Goal: Task Accomplishment & Management: Manage account settings

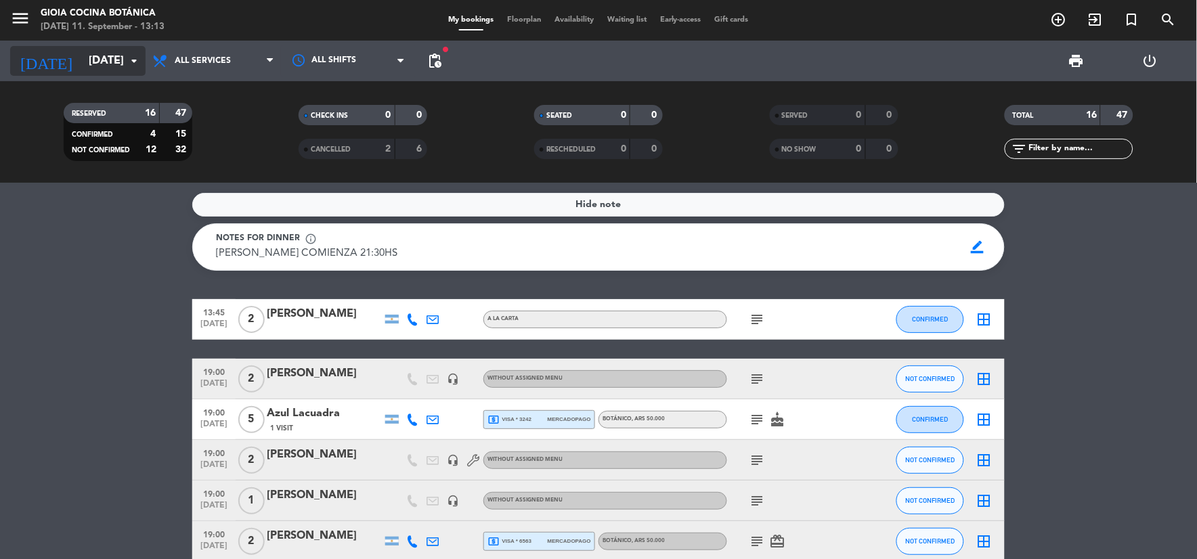
click at [88, 61] on input "[DATE]" at bounding box center [154, 61] width 144 height 26
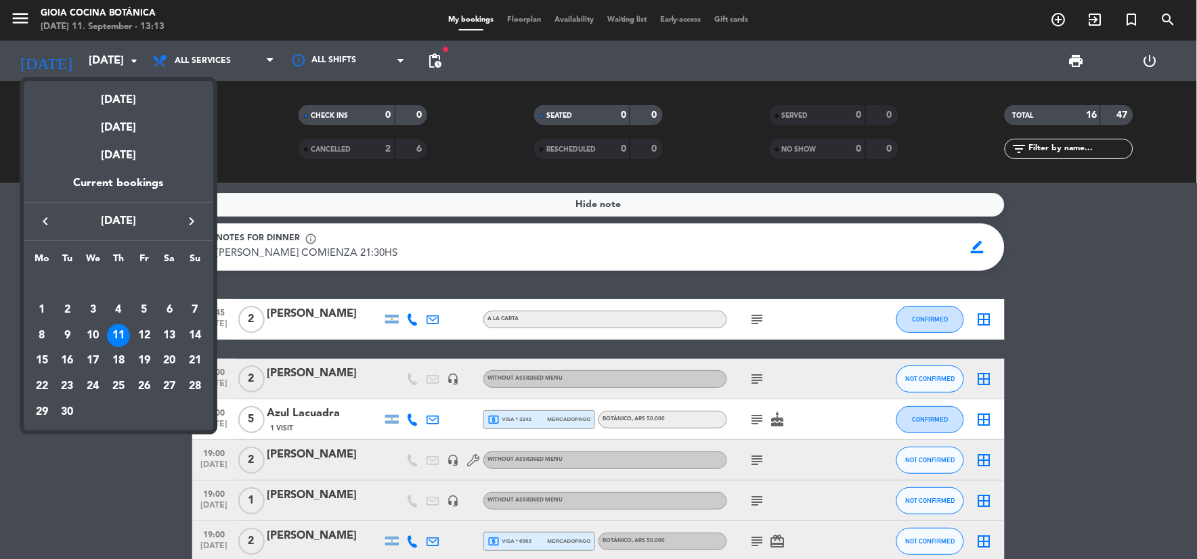
click at [188, 220] on icon "keyboard_arrow_right" at bounding box center [192, 221] width 16 height 16
click at [123, 314] on div "2" at bounding box center [118, 310] width 23 height 23
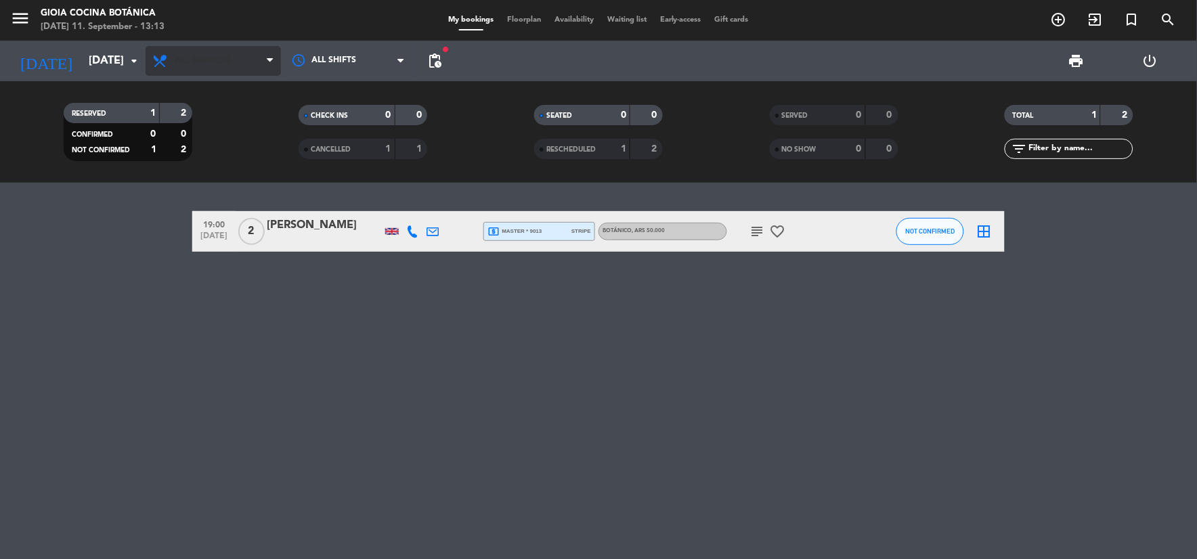
click at [220, 64] on span "All services" at bounding box center [203, 60] width 56 height 9
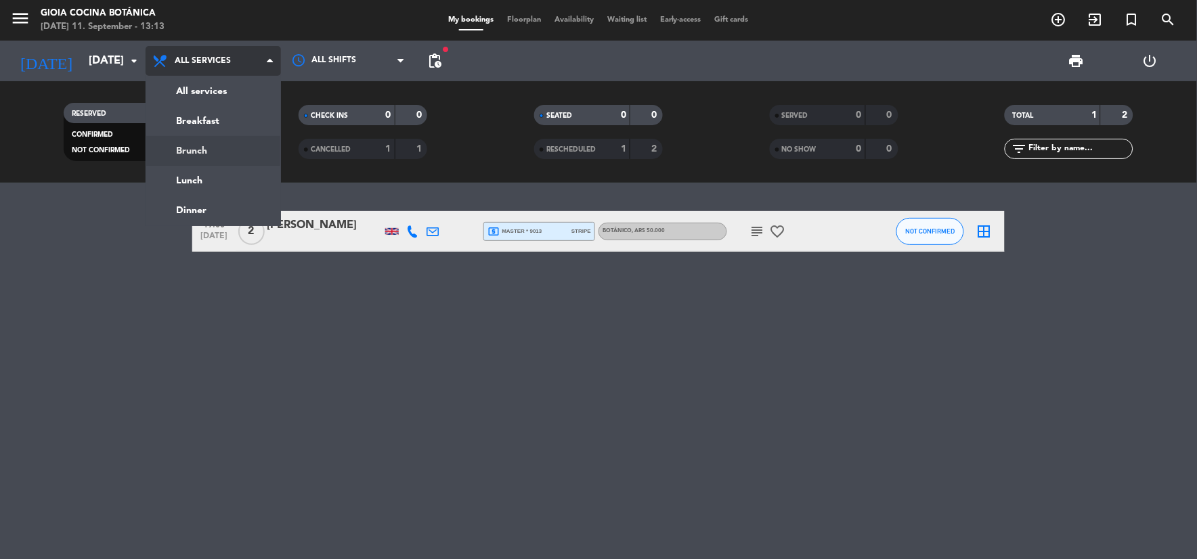
click at [214, 130] on div "menu [PERSON_NAME] Cocina Botánica [DATE] 11. September - 13:13 My bookings Flo…" at bounding box center [598, 91] width 1197 height 183
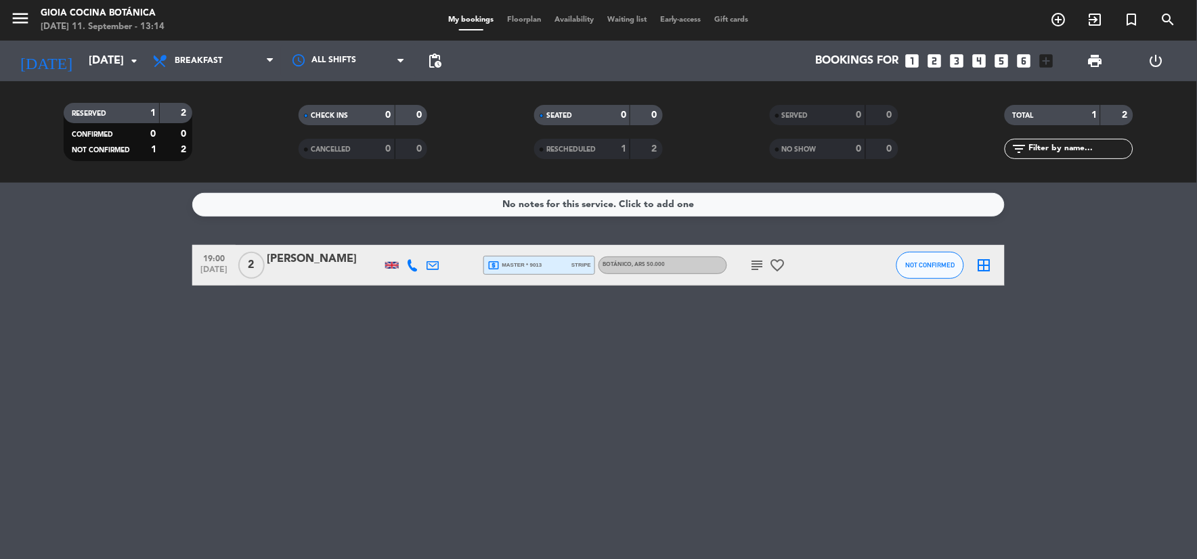
click at [83, 83] on div "RESERVED 1 2 CONFIRMED 0 0 NOT CONFIRMED 1 2 CHECK INS 0 0 CANCELLED 0 0 SEATED…" at bounding box center [598, 132] width 1197 height 102
click at [95, 43] on div "[DATE] [DATE] arrow_drop_down" at bounding box center [77, 61] width 135 height 41
click at [95, 54] on input "[DATE]" at bounding box center [154, 61] width 144 height 26
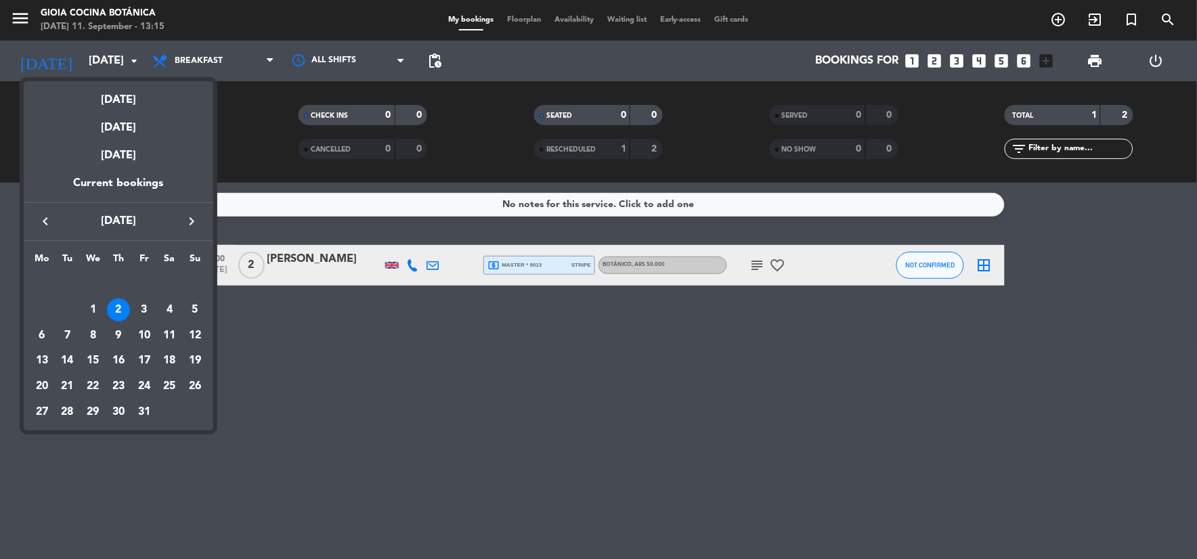
click at [192, 222] on icon "keyboard_arrow_right" at bounding box center [192, 221] width 16 height 16
click at [55, 215] on button "keyboard_arrow_left" at bounding box center [45, 222] width 24 height 18
click at [174, 383] on div "25" at bounding box center [169, 386] width 23 height 23
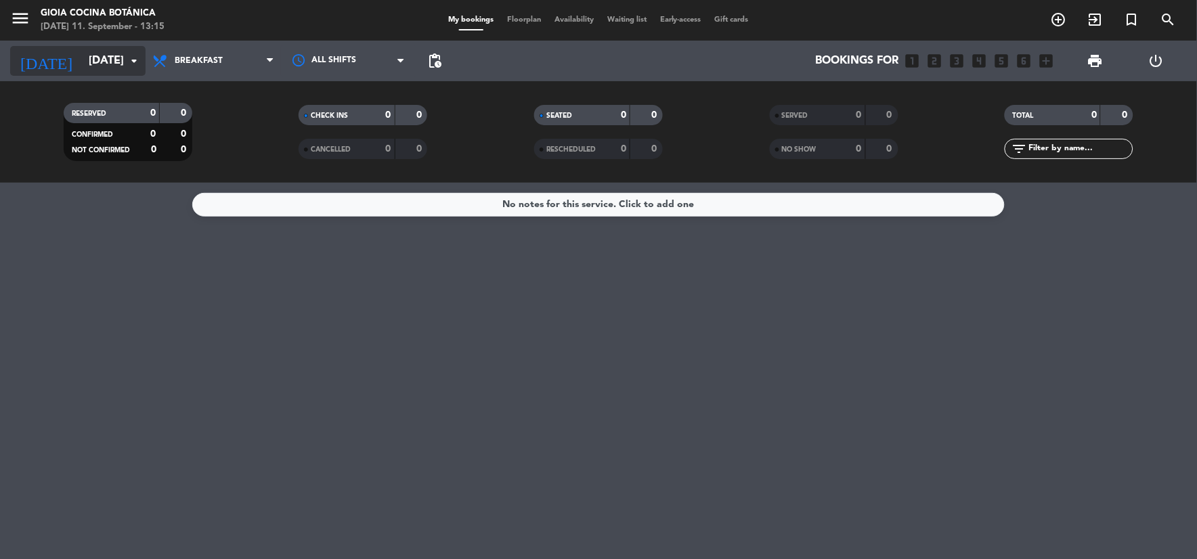
click at [82, 58] on input "[DATE]" at bounding box center [154, 61] width 144 height 26
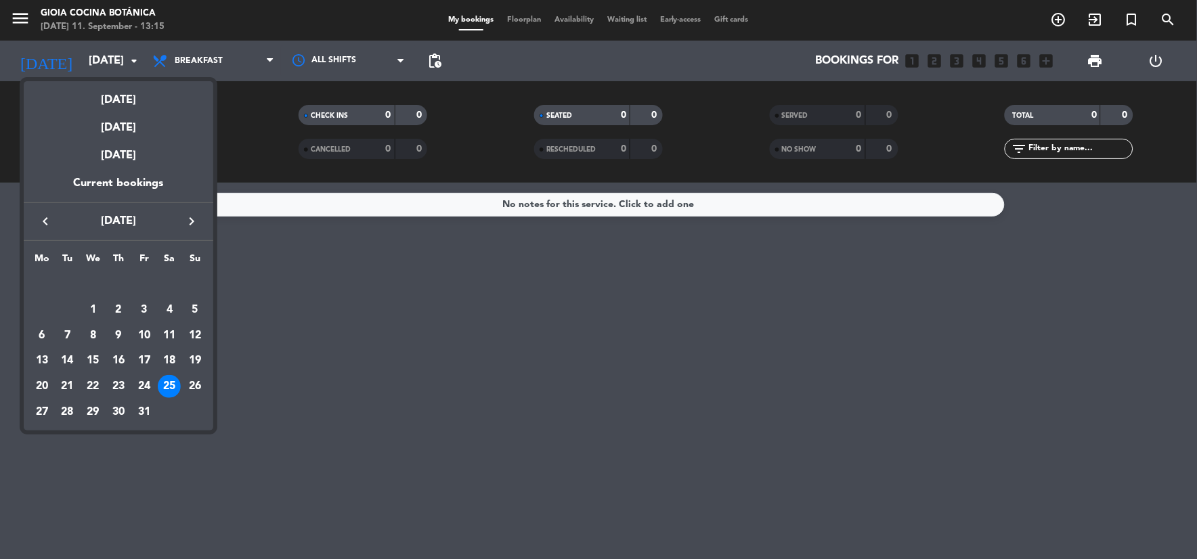
click at [56, 210] on div "keyboard_arrow_left [DATE] keyboard_arrow_right" at bounding box center [119, 221] width 190 height 38
click at [50, 222] on icon "keyboard_arrow_left" at bounding box center [45, 221] width 16 height 16
click at [118, 385] on div "25" at bounding box center [118, 386] width 23 height 23
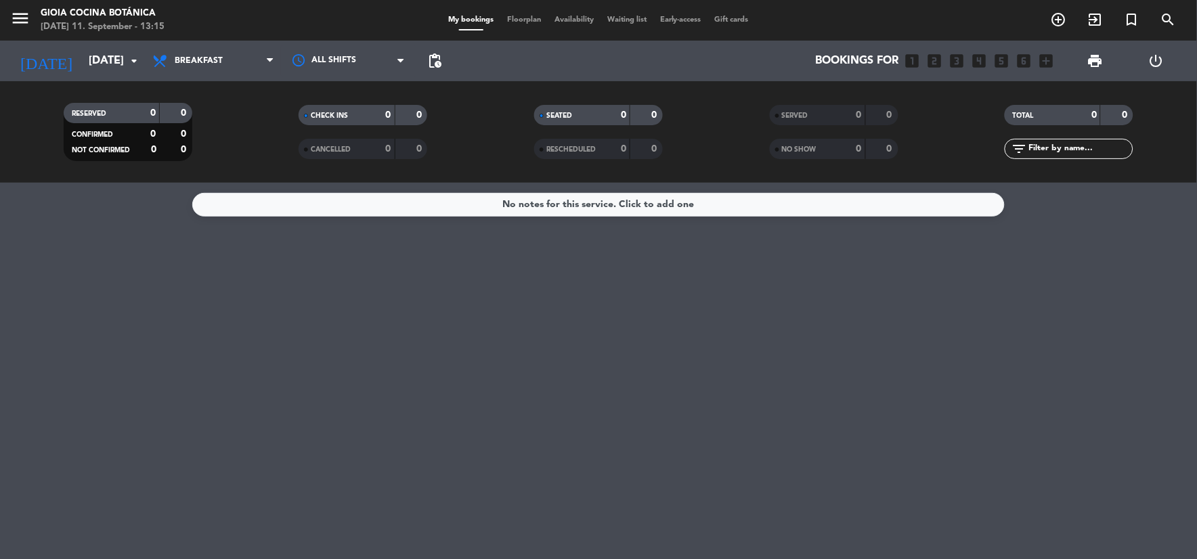
type input "[DATE]"
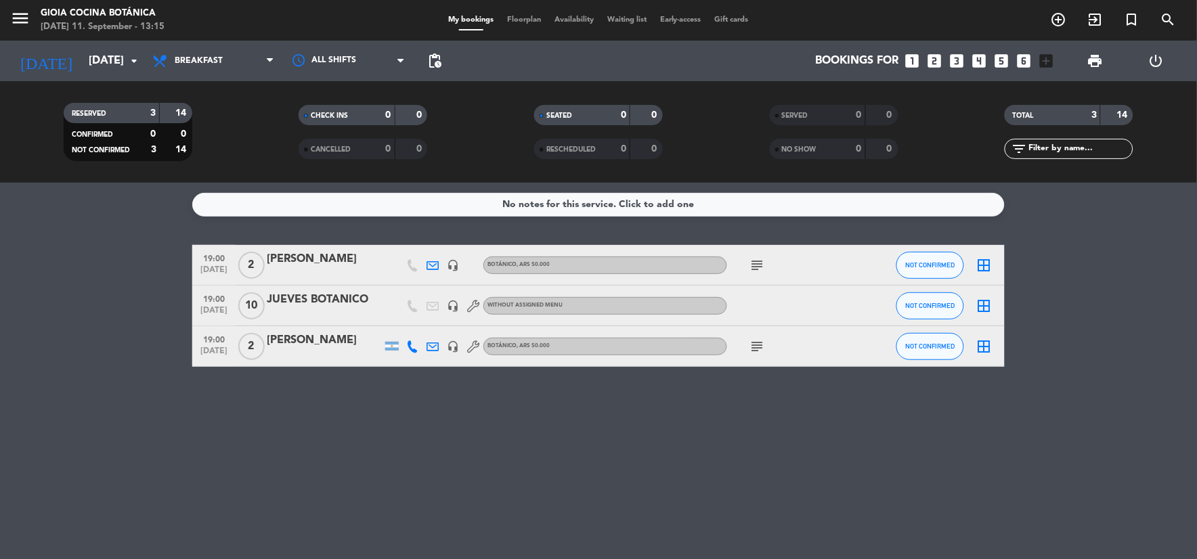
click at [750, 271] on icon "subject" at bounding box center [758, 265] width 16 height 16
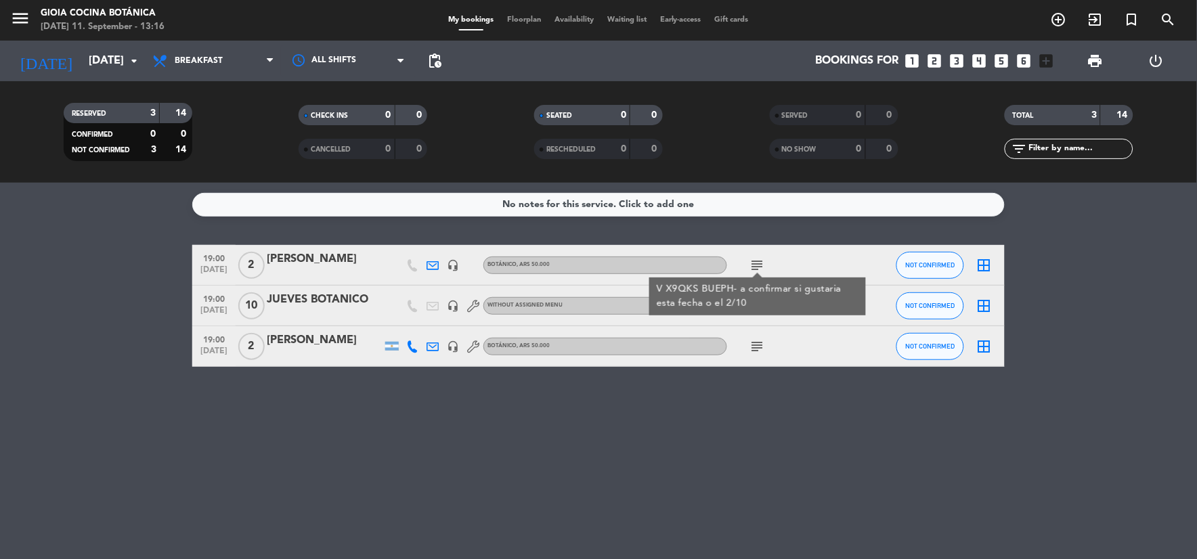
click at [305, 269] on div at bounding box center [324, 274] width 115 height 11
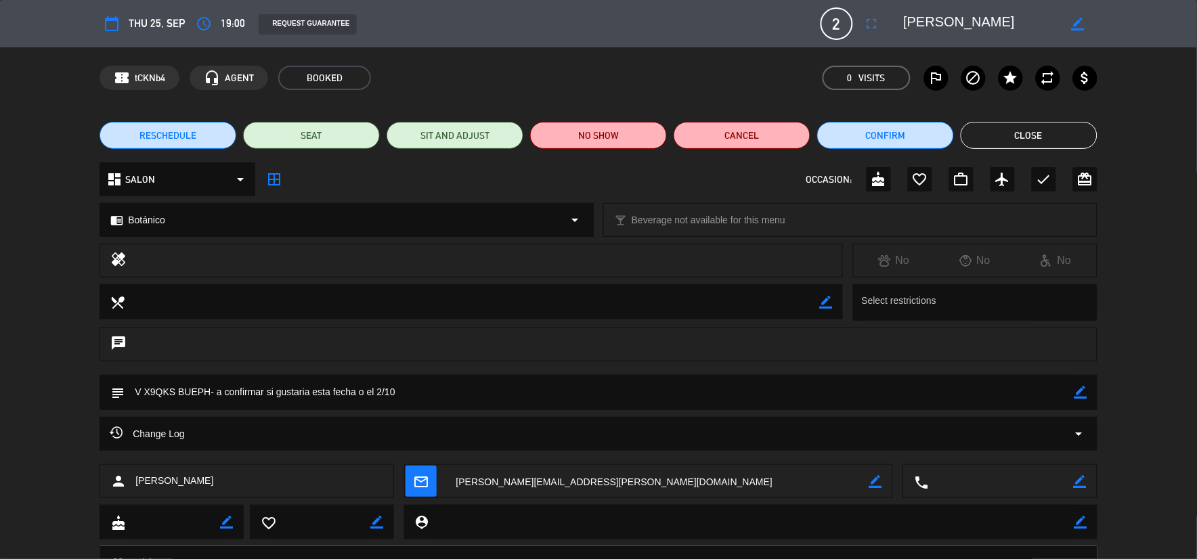
click at [213, 137] on button "RESCHEDULE" at bounding box center [168, 135] width 137 height 27
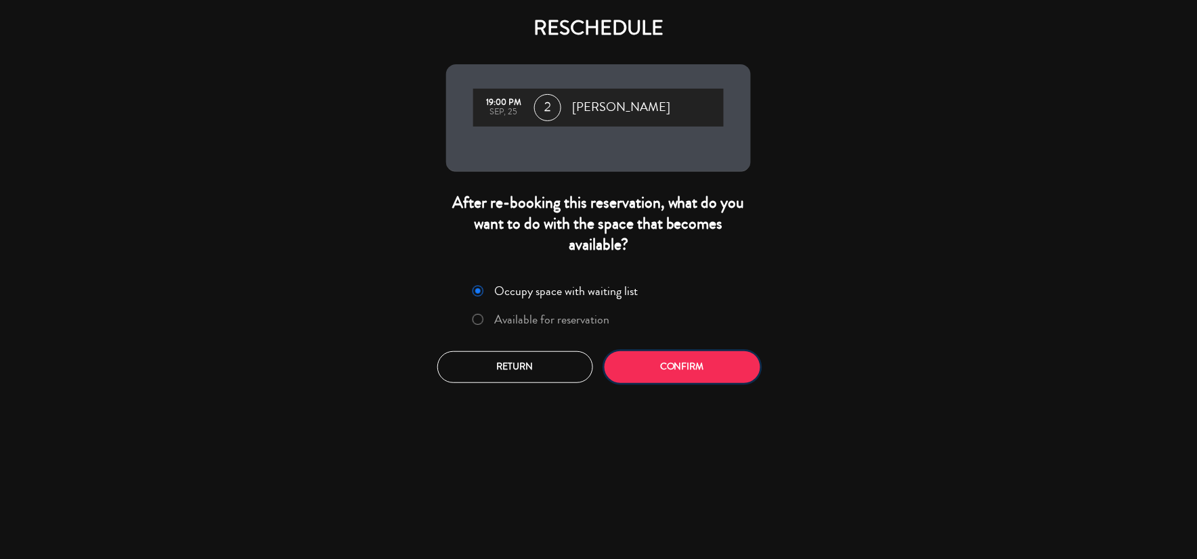
click at [670, 368] on button "Confirm" at bounding box center [683, 367] width 156 height 32
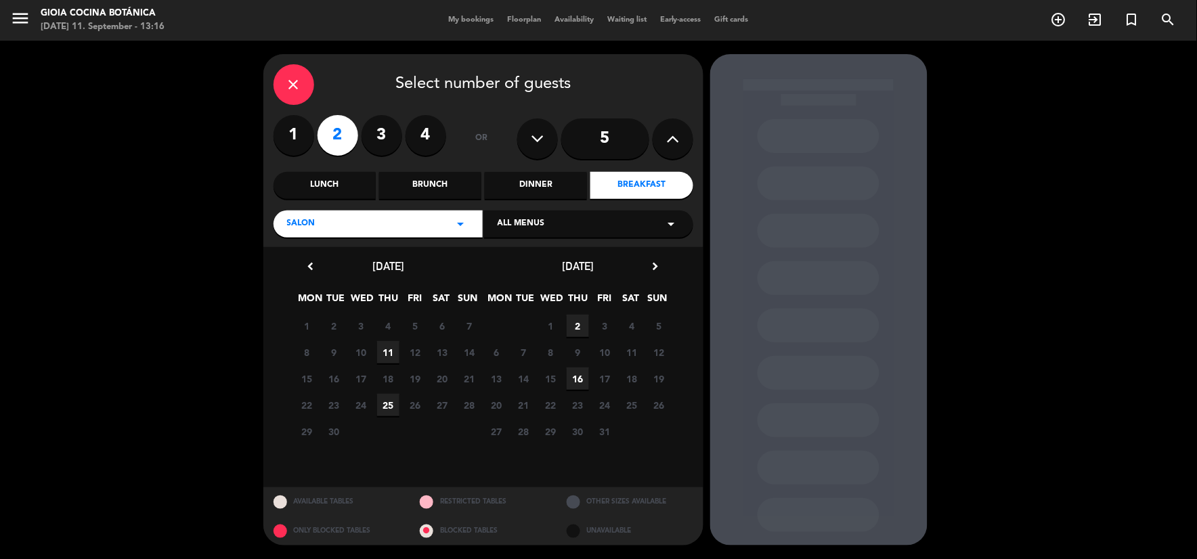
click at [580, 329] on span "2" at bounding box center [578, 326] width 22 height 22
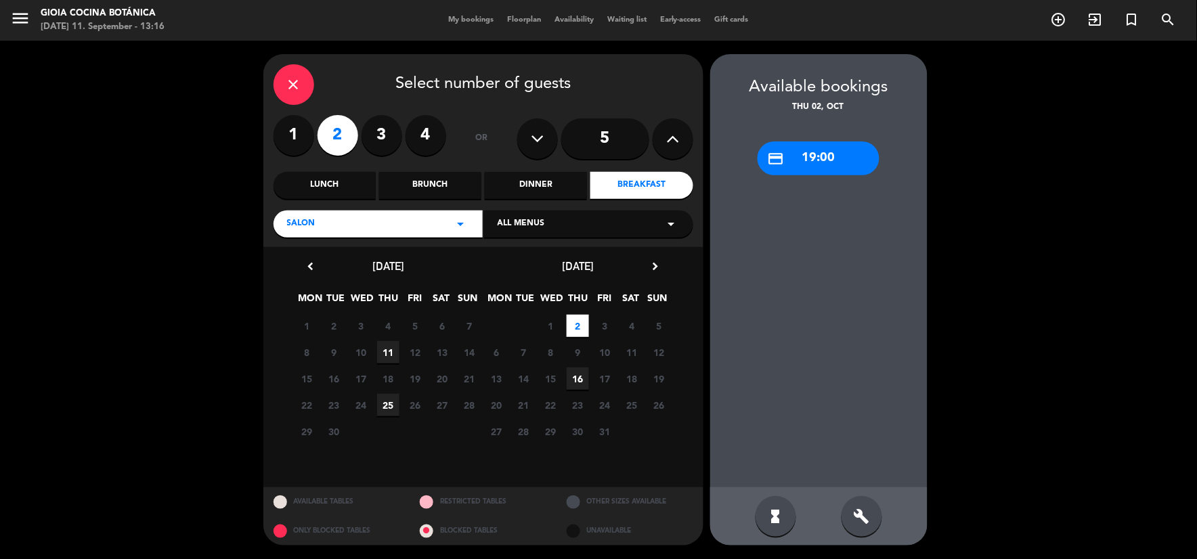
click at [796, 151] on div "credit_card 19:00" at bounding box center [819, 159] width 122 height 34
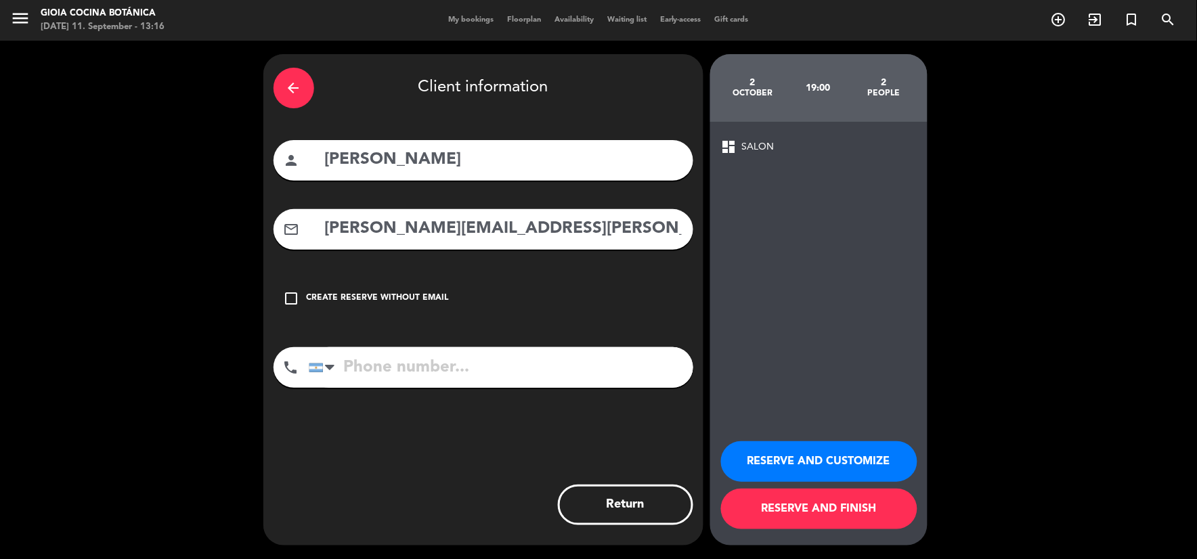
click at [816, 462] on button "RESERVE AND CUSTOMIZE" at bounding box center [819, 462] width 196 height 41
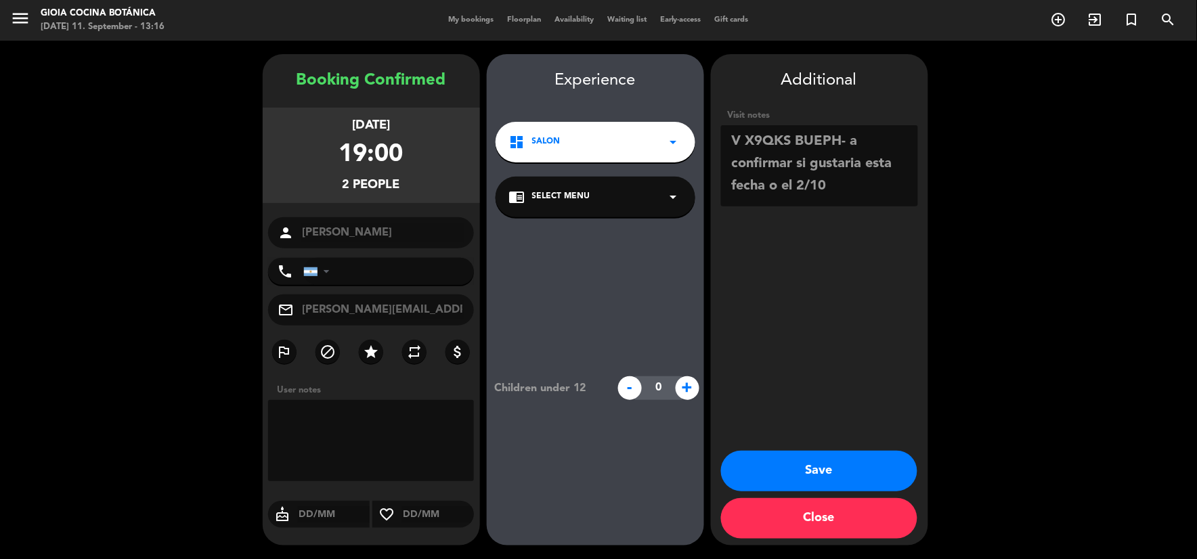
click at [815, 459] on button "Save" at bounding box center [819, 471] width 196 height 41
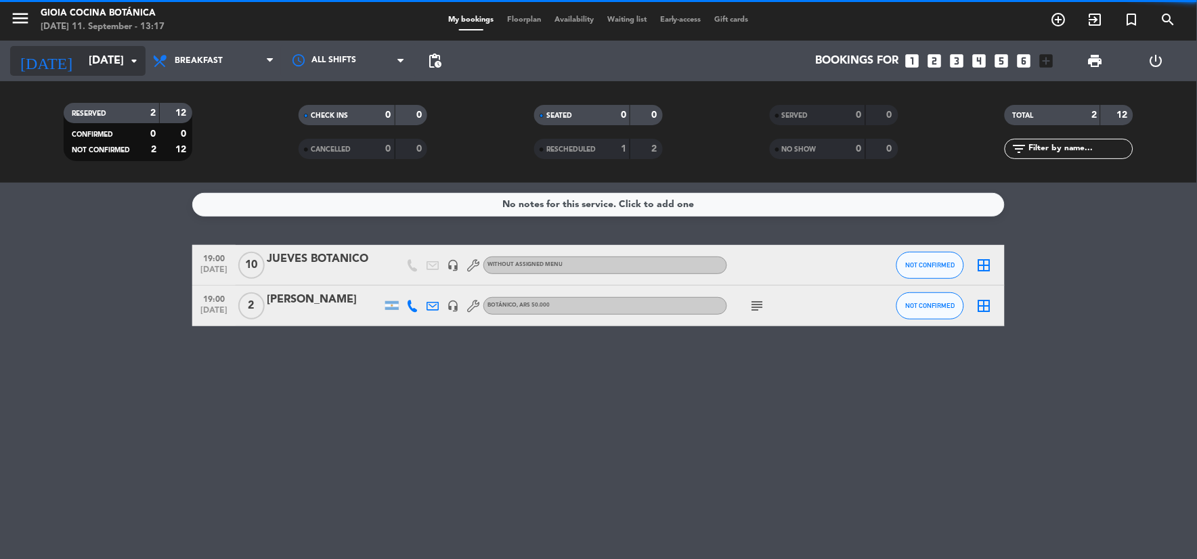
click at [108, 64] on input "[DATE]" at bounding box center [154, 61] width 144 height 26
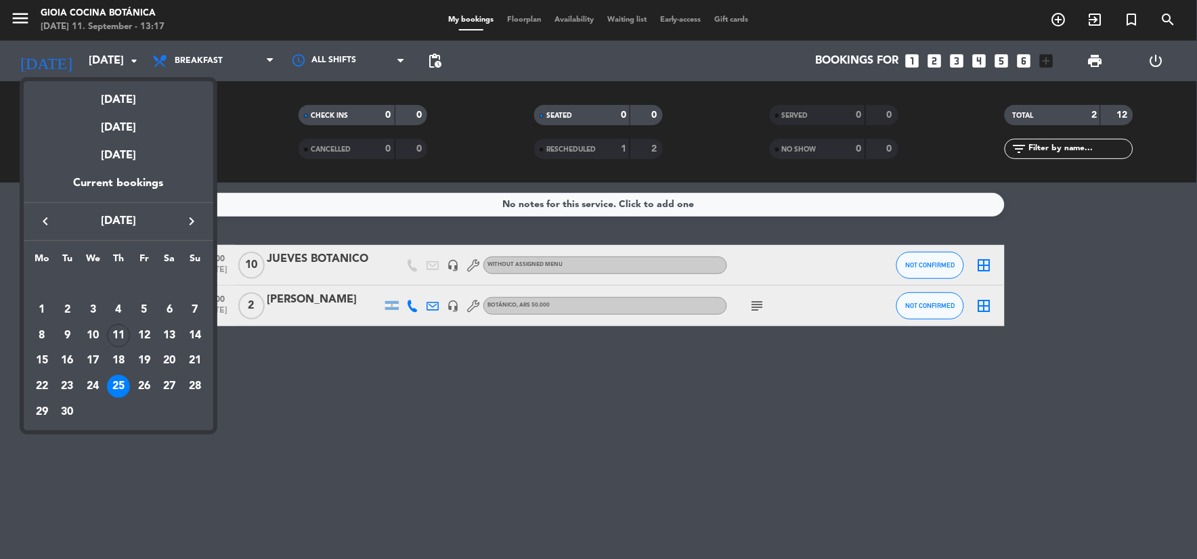
click at [197, 223] on icon "keyboard_arrow_right" at bounding box center [192, 221] width 16 height 16
click at [123, 309] on div "2" at bounding box center [118, 310] width 23 height 23
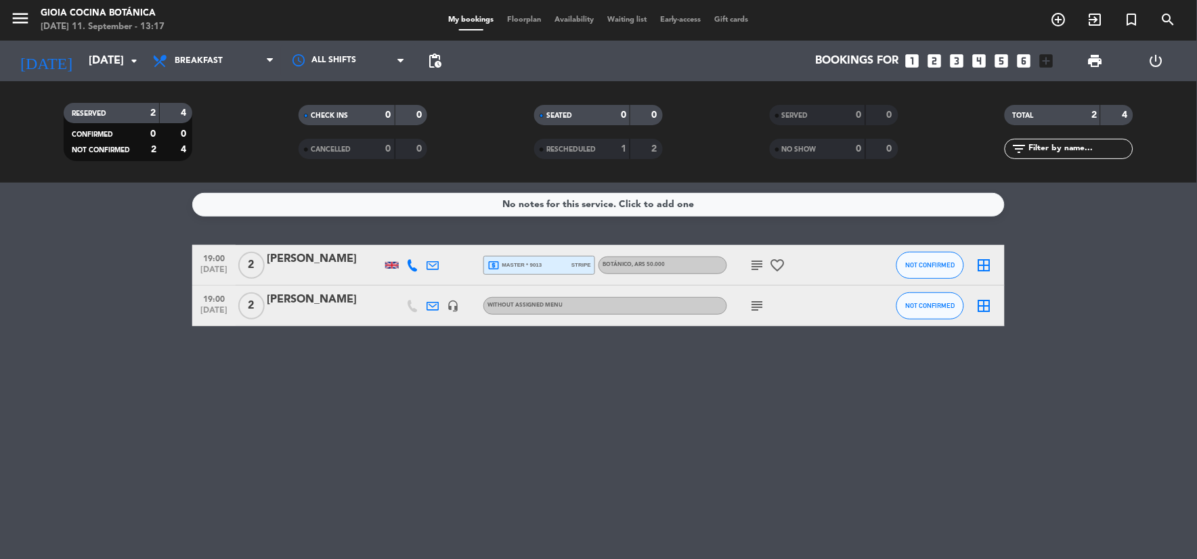
click at [523, 259] on span "local_atm master * 9013" at bounding box center [515, 265] width 55 height 12
click at [82, 60] on input "[DATE]" at bounding box center [154, 61] width 144 height 26
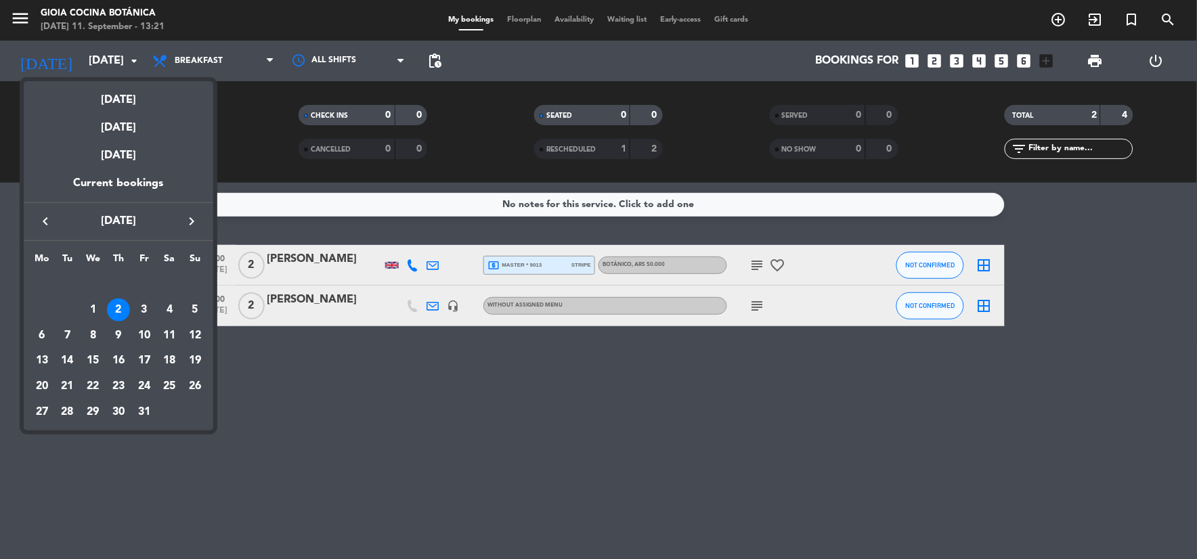
click at [129, 77] on div "next week this week previous week same week of previous year [DATE] [DATE] [DAT…" at bounding box center [119, 252] width 190 height 356
click at [133, 91] on div "[DATE]" at bounding box center [119, 95] width 190 height 28
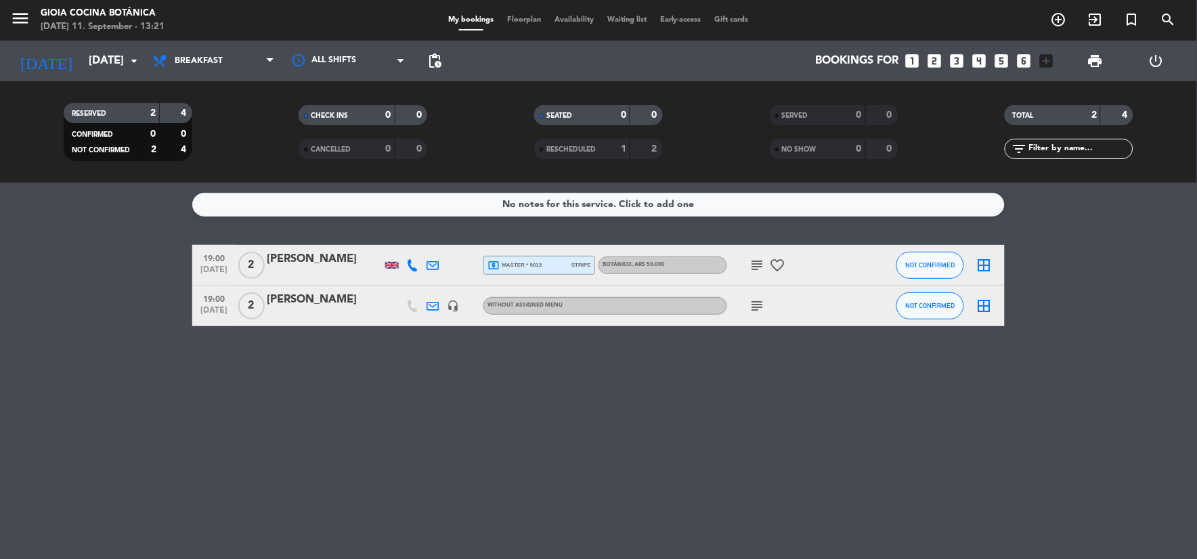
type input "[DATE]"
click at [181, 58] on span "Breakfast" at bounding box center [199, 60] width 48 height 9
drag, startPoint x: 28, startPoint y: 261, endPoint x: 23, endPoint y: 268, distance: 8.3
click at [24, 267] on bookings-row "19:00 [DATE] 2 [PERSON_NAME] local_atm master * 9013 stripe Botánico , ARS 50.0…" at bounding box center [598, 285] width 1197 height 81
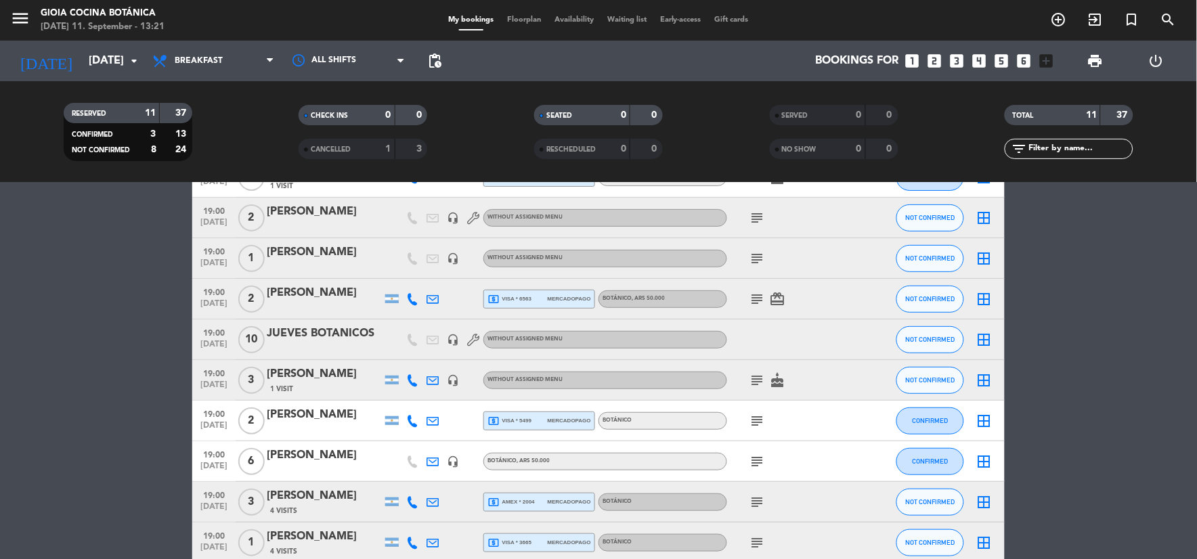
scroll to position [200, 0]
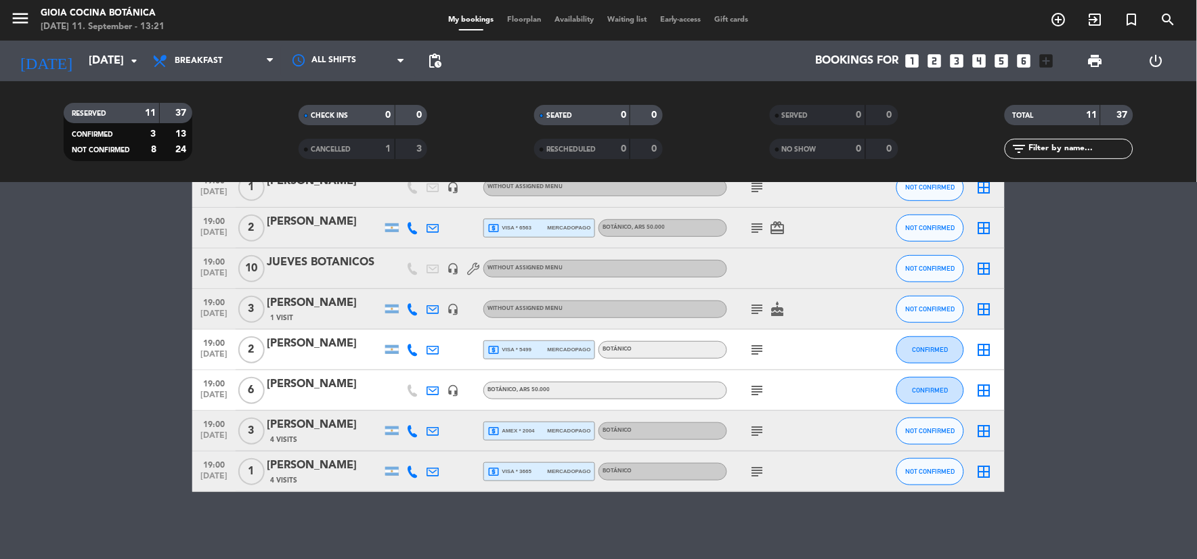
click at [748, 462] on div "subject" at bounding box center [788, 472] width 122 height 40
click at [752, 467] on icon "subject" at bounding box center [758, 472] width 16 height 16
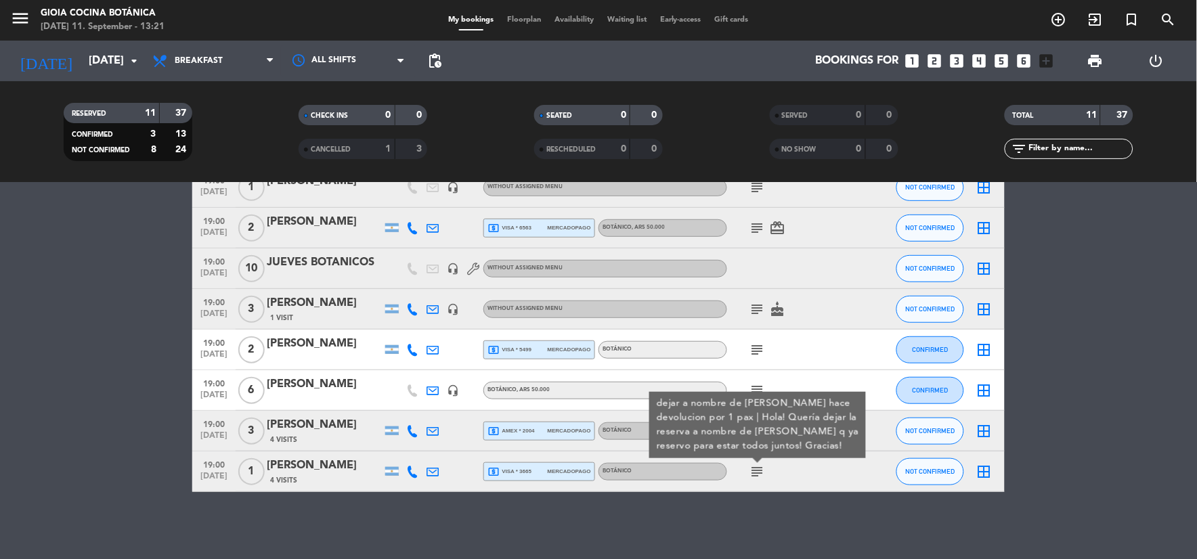
click at [357, 353] on div at bounding box center [324, 358] width 115 height 11
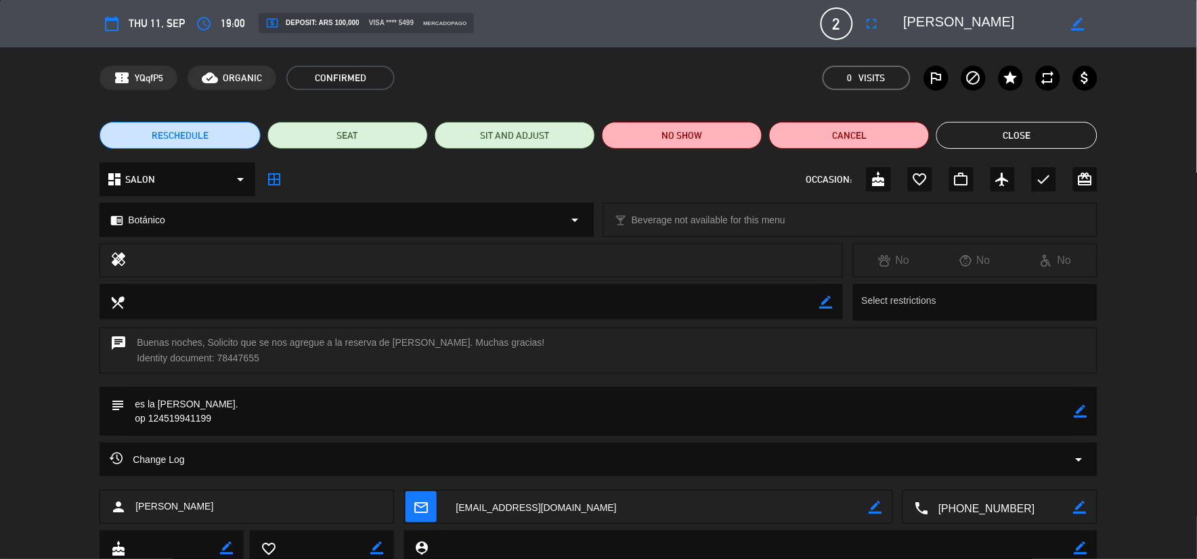
click at [1020, 140] on button "Close" at bounding box center [1017, 135] width 160 height 27
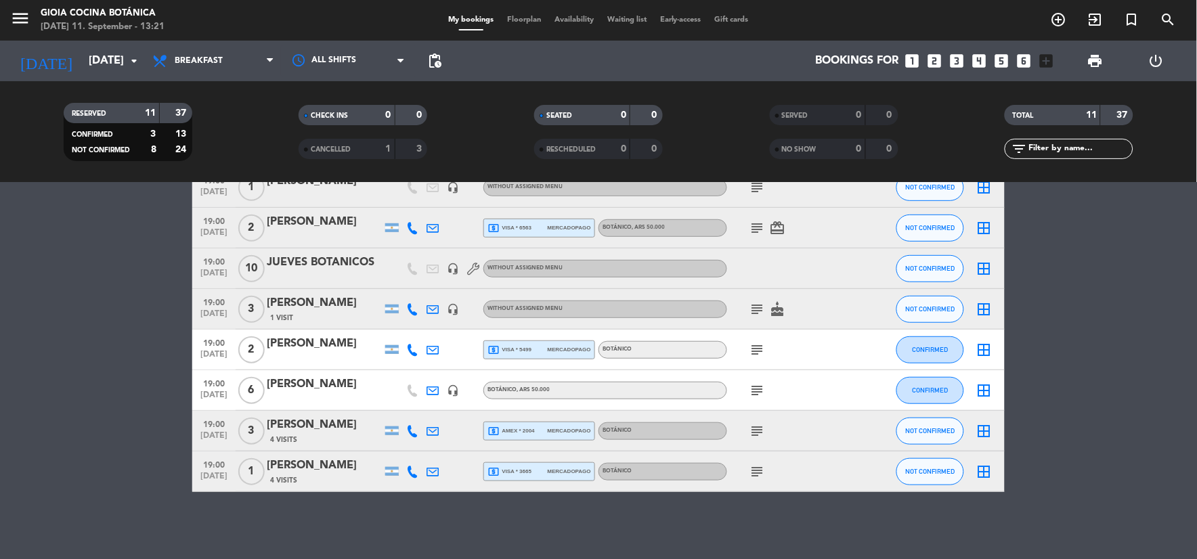
click at [521, 344] on span "local_atm visa * 5499" at bounding box center [510, 350] width 44 height 12
click at [761, 352] on icon "subject" at bounding box center [758, 350] width 16 height 16
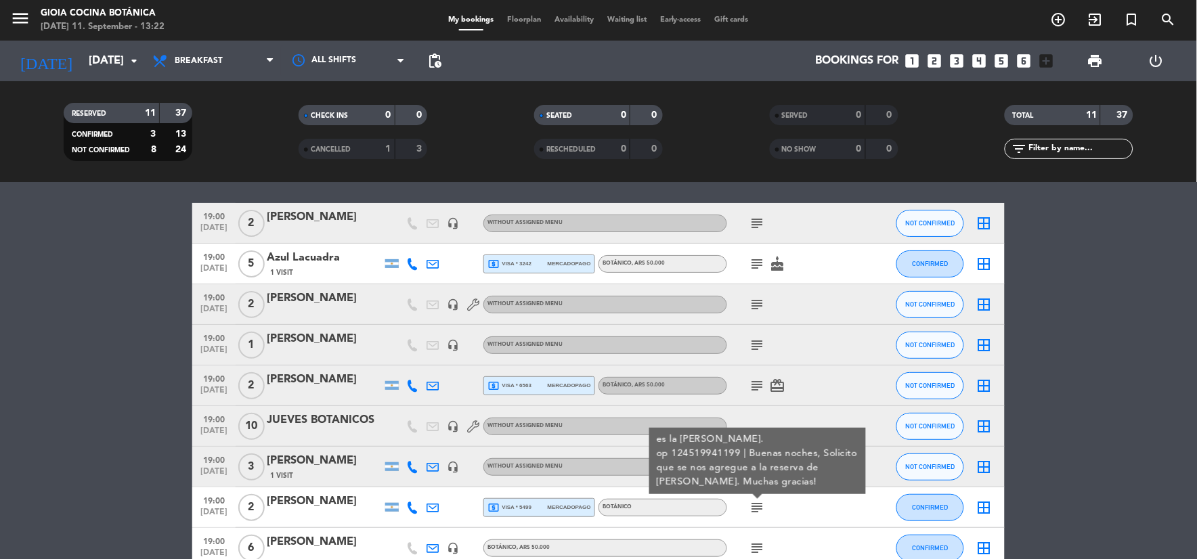
scroll to position [0, 0]
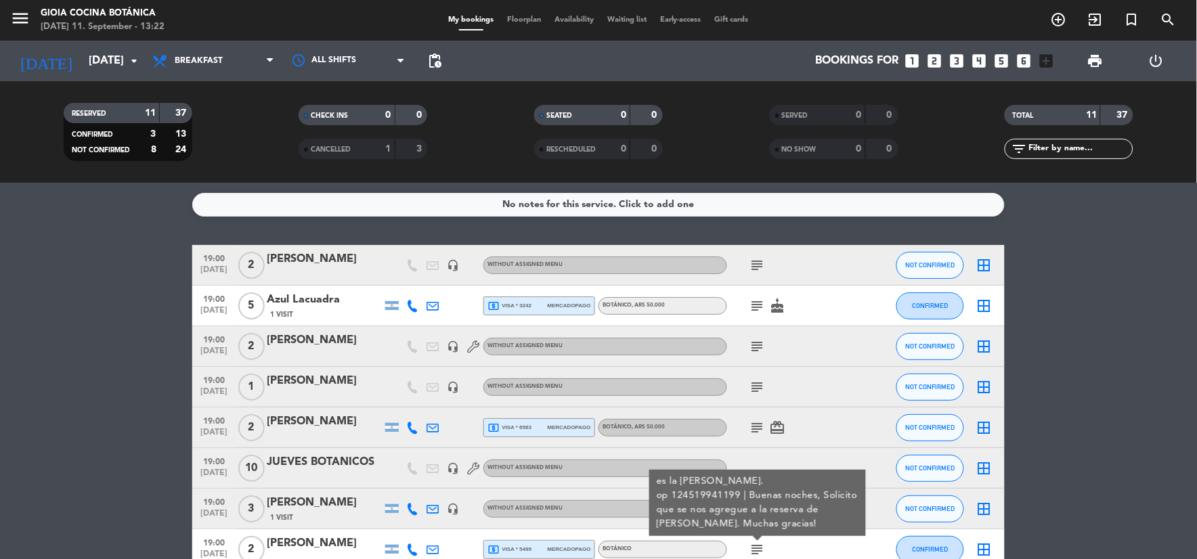
click at [503, 425] on span "local_atm visa * 6563" at bounding box center [510, 428] width 44 height 12
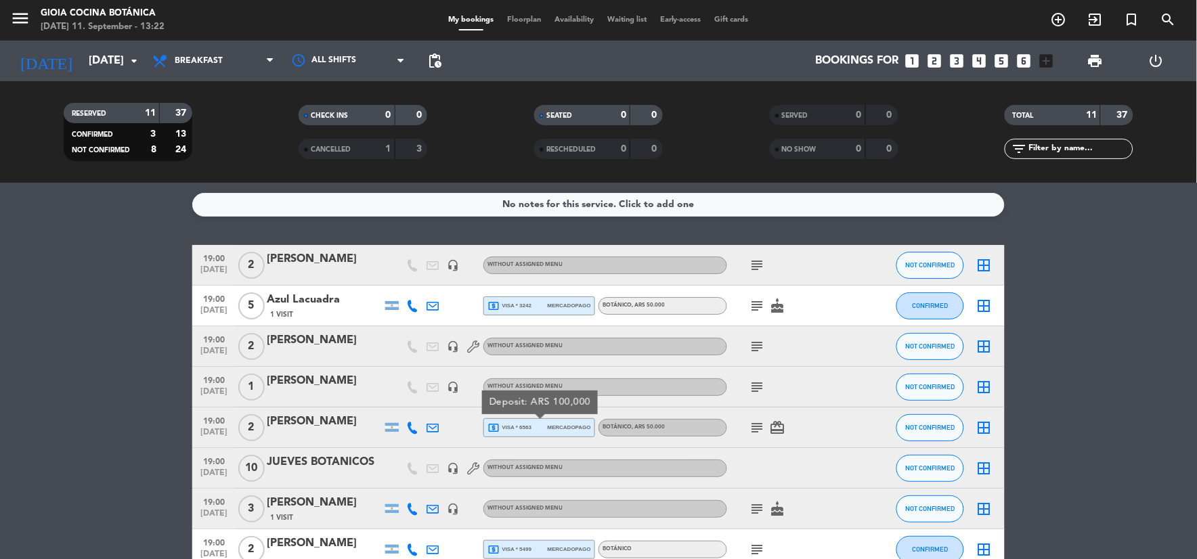
click at [506, 314] on div "local_atm visa * 3242 mercadopago" at bounding box center [540, 306] width 104 height 18
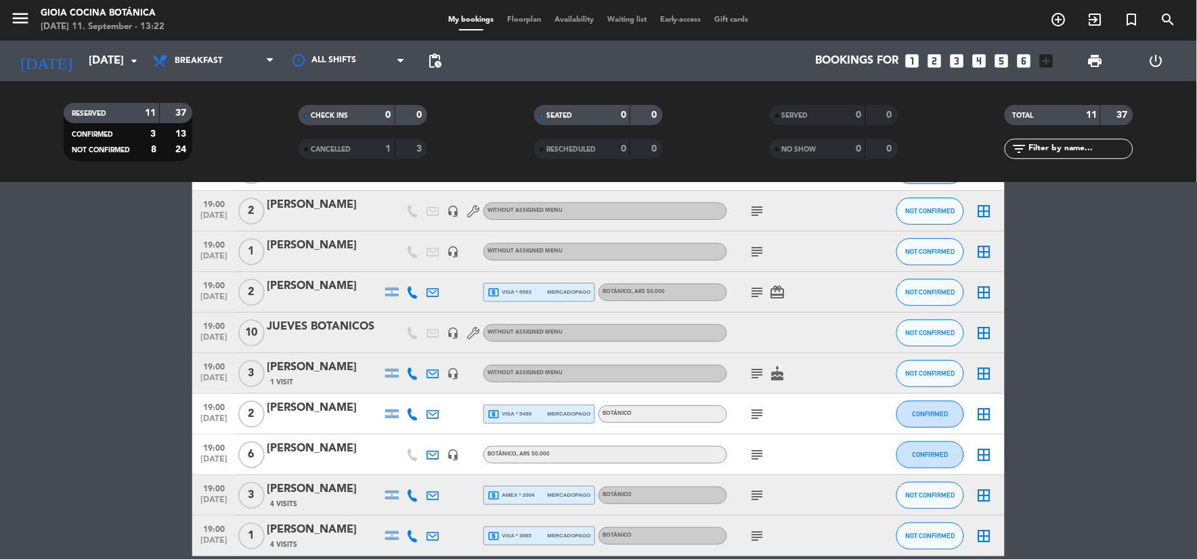
scroll to position [150, 0]
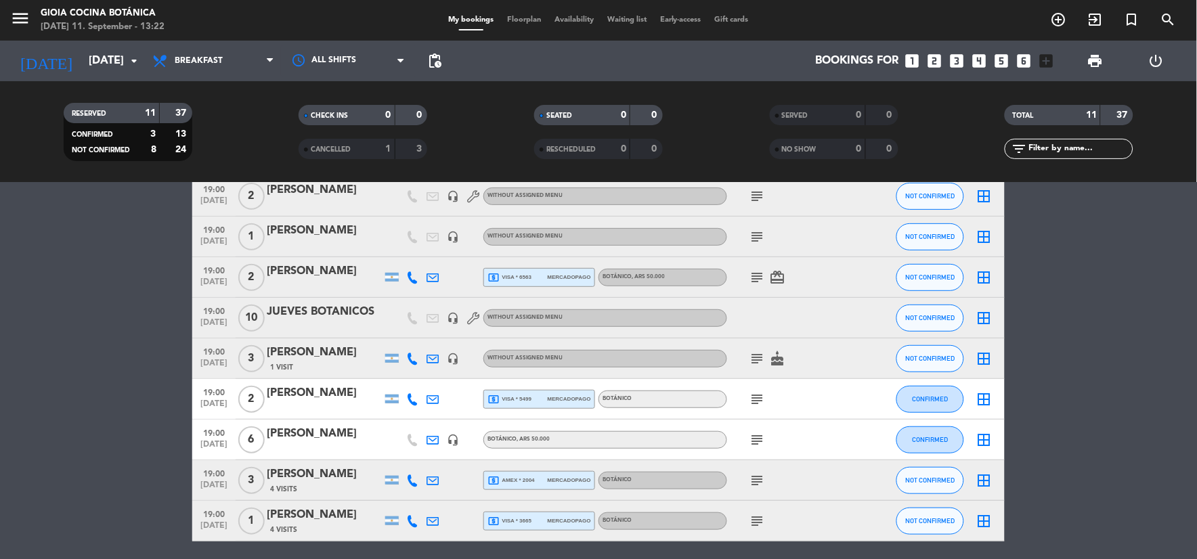
click at [337, 144] on div "CANCELLED" at bounding box center [333, 150] width 62 height 16
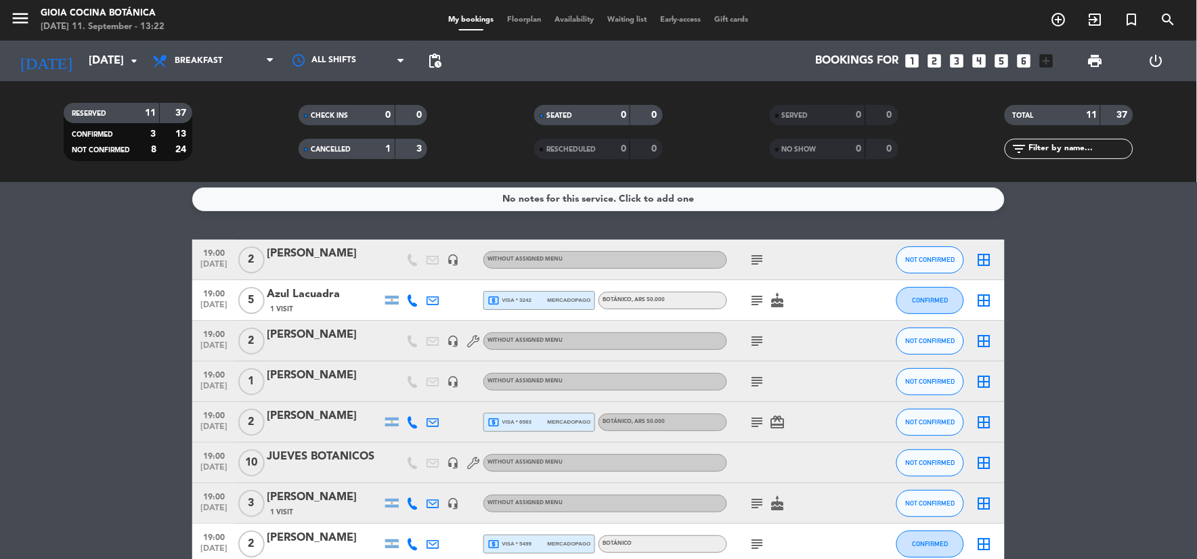
scroll to position [0, 0]
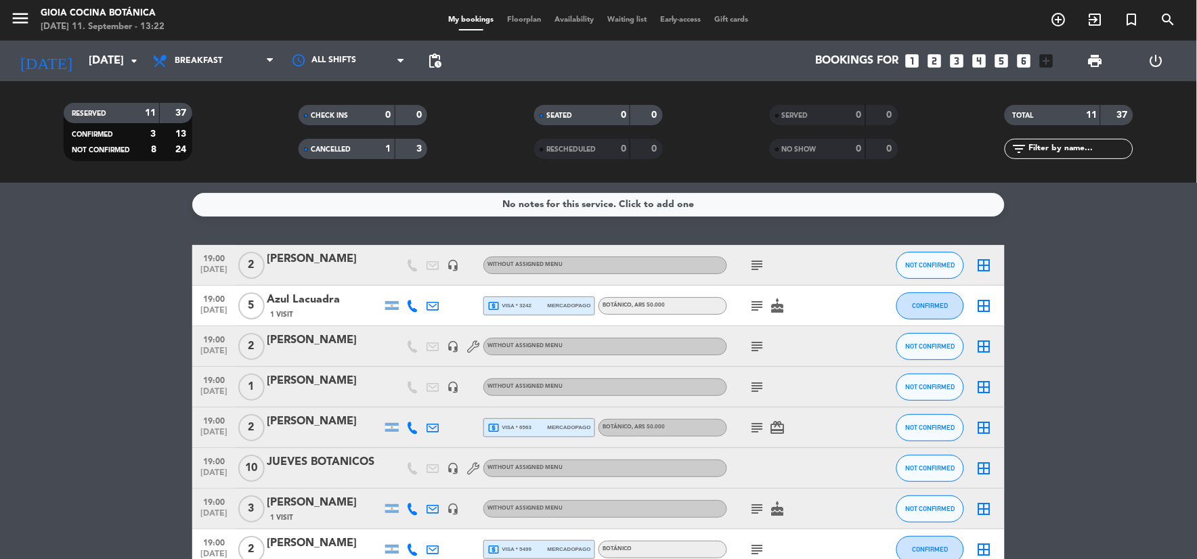
click at [343, 146] on span "CANCELLED" at bounding box center [331, 149] width 40 height 7
